Goal: Task Accomplishment & Management: Complete application form

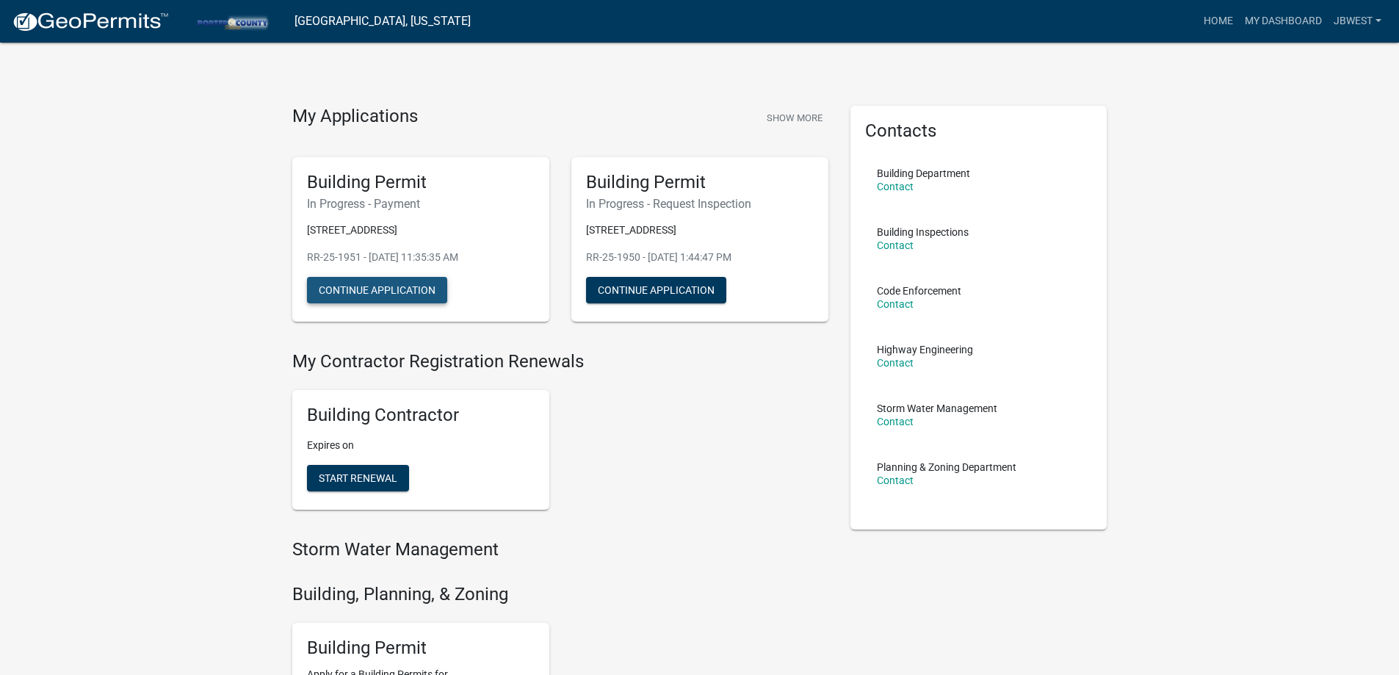
click at [394, 292] on button "Continue Application" at bounding box center [377, 290] width 140 height 26
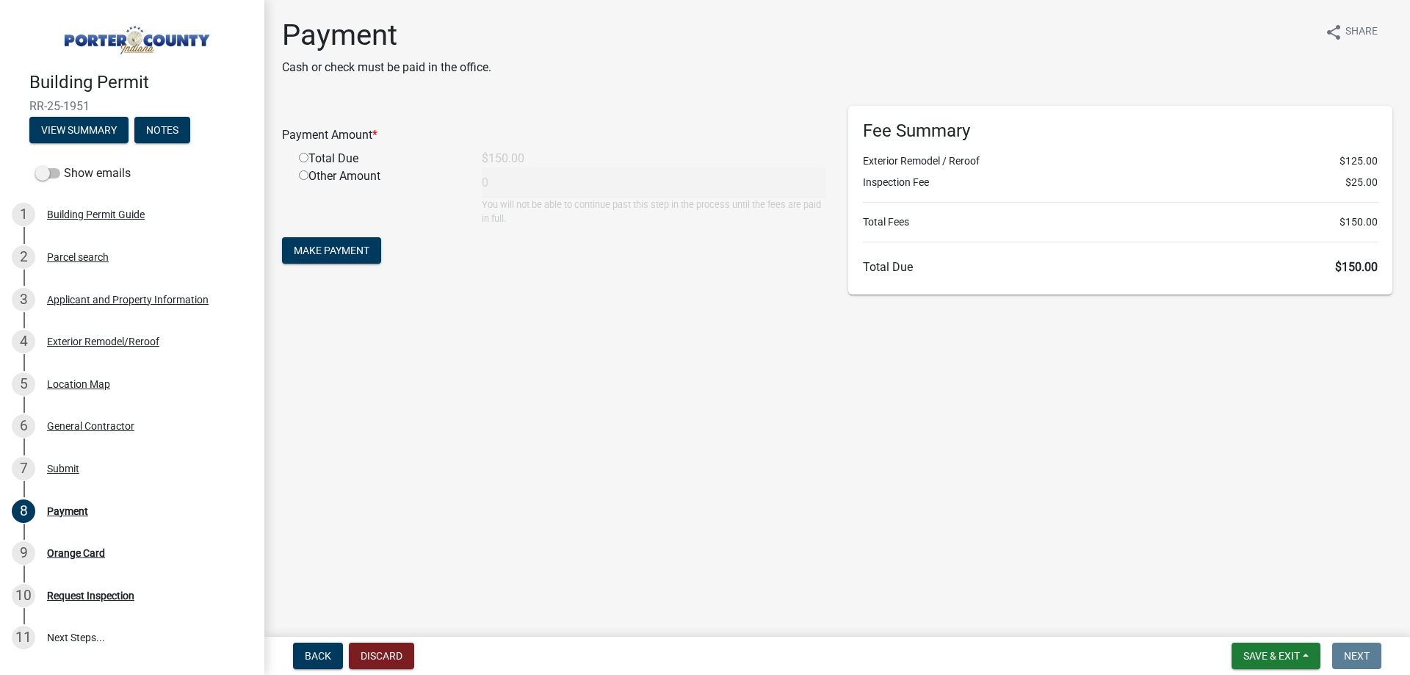
drag, startPoint x: 302, startPoint y: 162, endPoint x: 310, endPoint y: 176, distance: 16.8
click at [303, 162] on input "radio" at bounding box center [304, 158] width 10 height 10
radio input "true"
type input "150"
drag, startPoint x: 333, startPoint y: 253, endPoint x: 286, endPoint y: 253, distance: 46.3
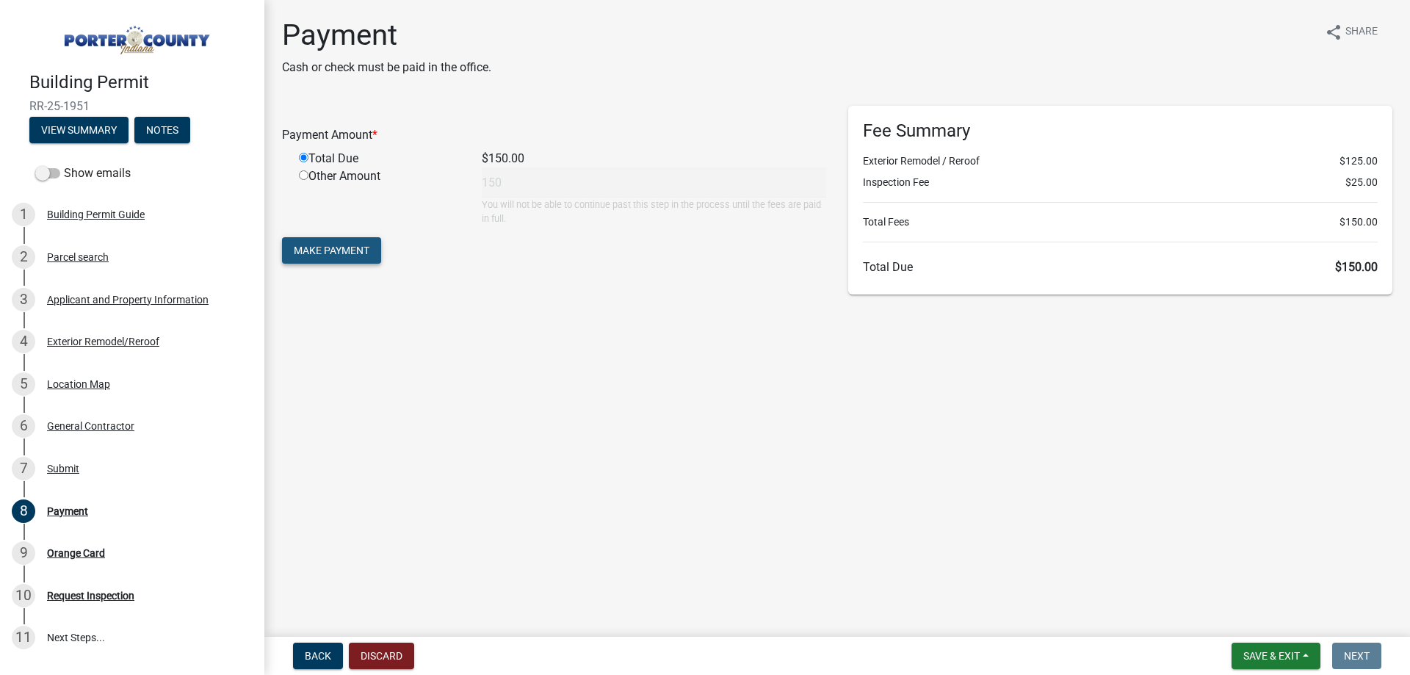
click at [333, 253] on span "Make Payment" at bounding box center [332, 251] width 76 height 12
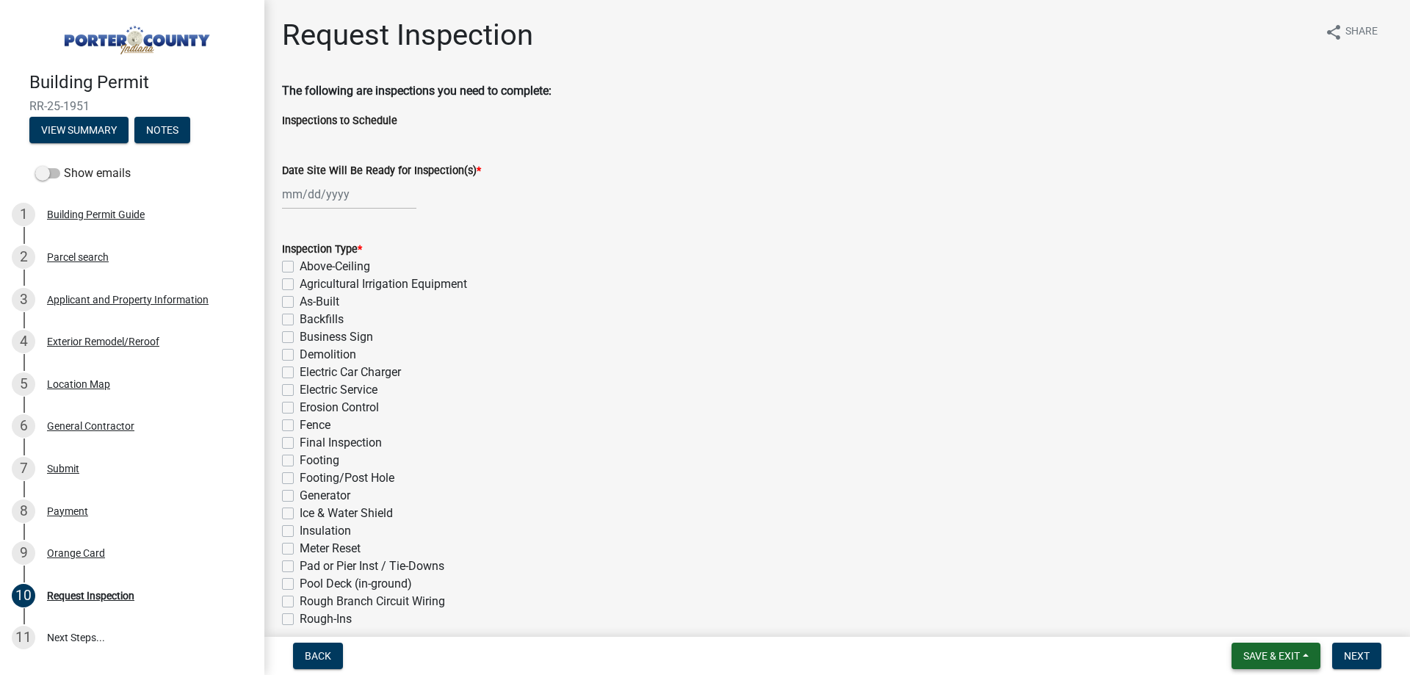
click at [1239, 666] on button "Save & Exit" at bounding box center [1276, 656] width 89 height 26
click at [1236, 629] on button "Save & Exit" at bounding box center [1262, 617] width 118 height 35
